Goal: Information Seeking & Learning: Understand process/instructions

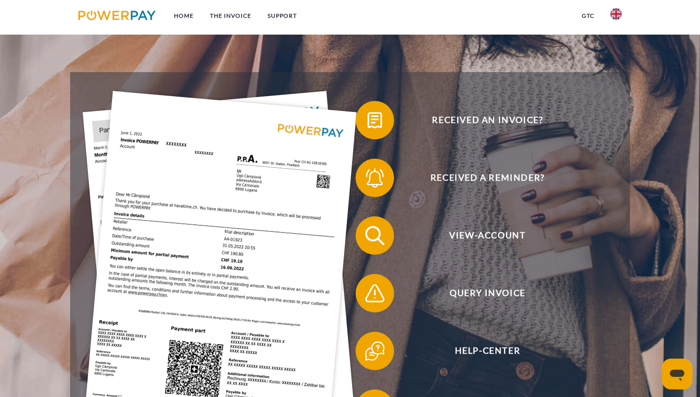
scroll to position [48, 0]
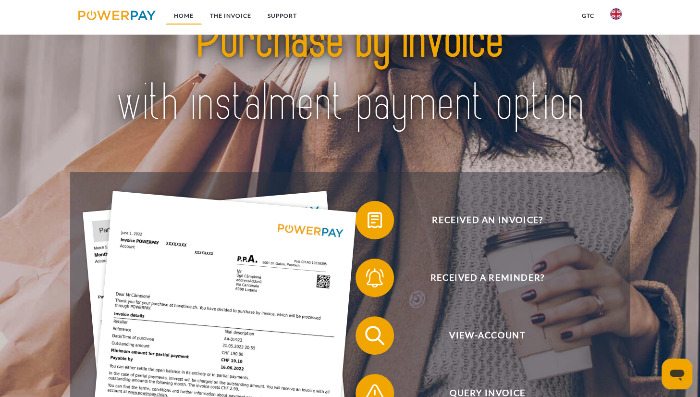
click at [184, 12] on link "Home" at bounding box center [184, 15] width 36 height 17
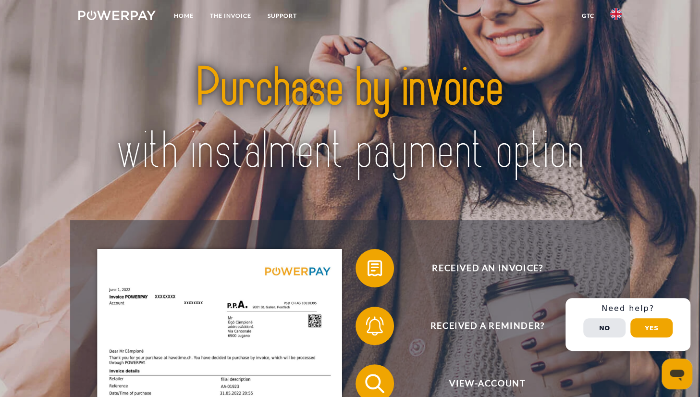
click at [616, 15] on img at bounding box center [616, 14] width 12 height 12
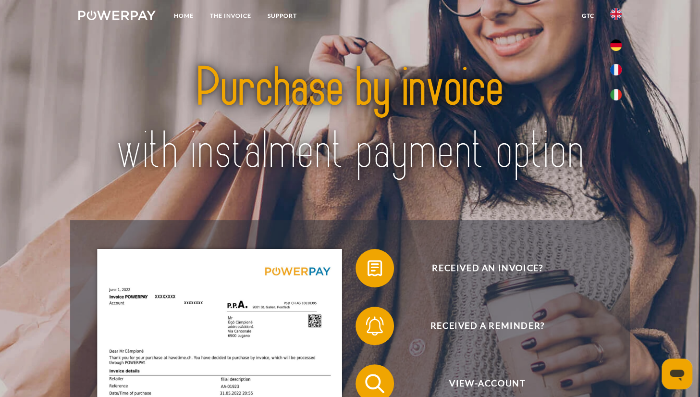
click at [616, 14] on img at bounding box center [616, 14] width 12 height 12
click at [276, 13] on link "Support" at bounding box center [282, 15] width 46 height 17
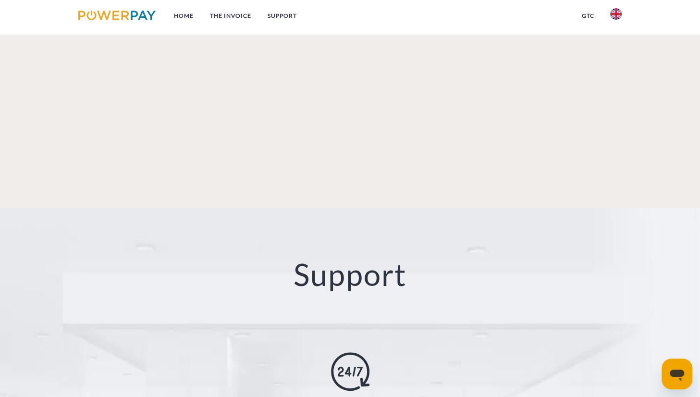
scroll to position [1595, 0]
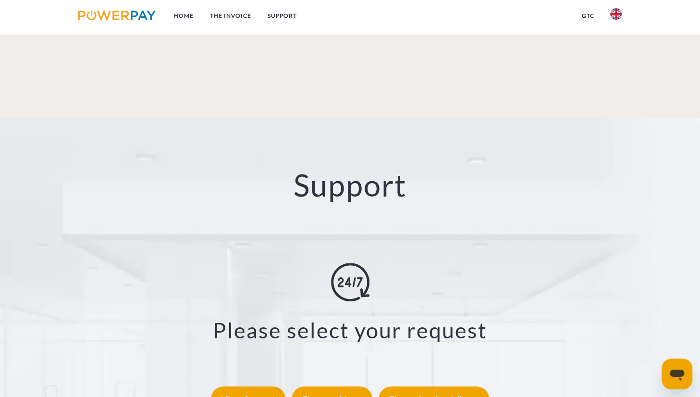
click at [402, 317] on h3 "Please select your request" at bounding box center [350, 330] width 606 height 27
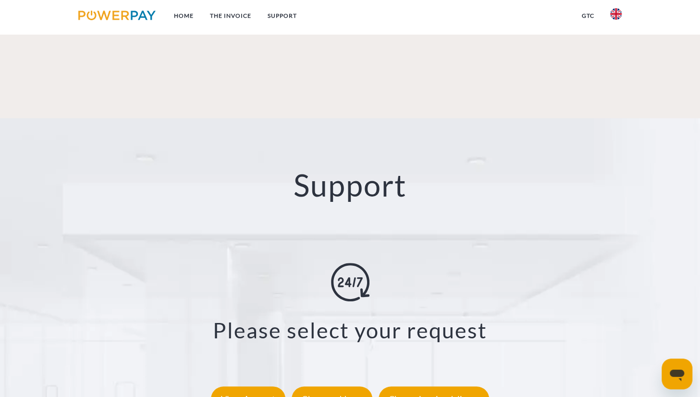
drag, startPoint x: 438, startPoint y: 372, endPoint x: 443, endPoint y: 425, distance: 52.7
